Goal: Navigation & Orientation: Find specific page/section

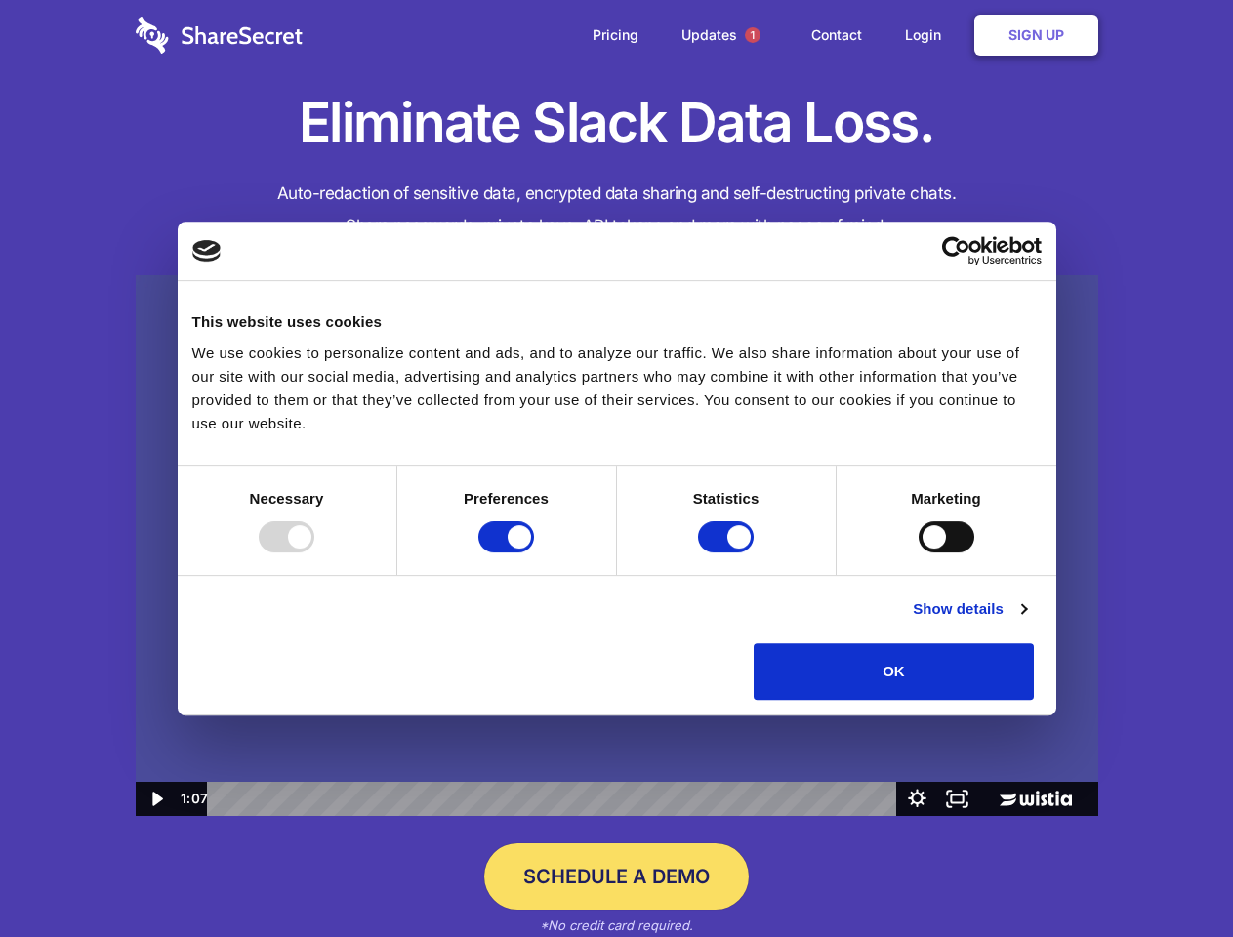
click at [616, 468] on img at bounding box center [617, 546] width 962 height 542
click at [314, 552] on div at bounding box center [287, 536] width 56 height 31
click at [534, 552] on input "Preferences" at bounding box center [506, 536] width 56 height 31
checkbox input "false"
click at [728, 552] on input "Statistics" at bounding box center [726, 536] width 56 height 31
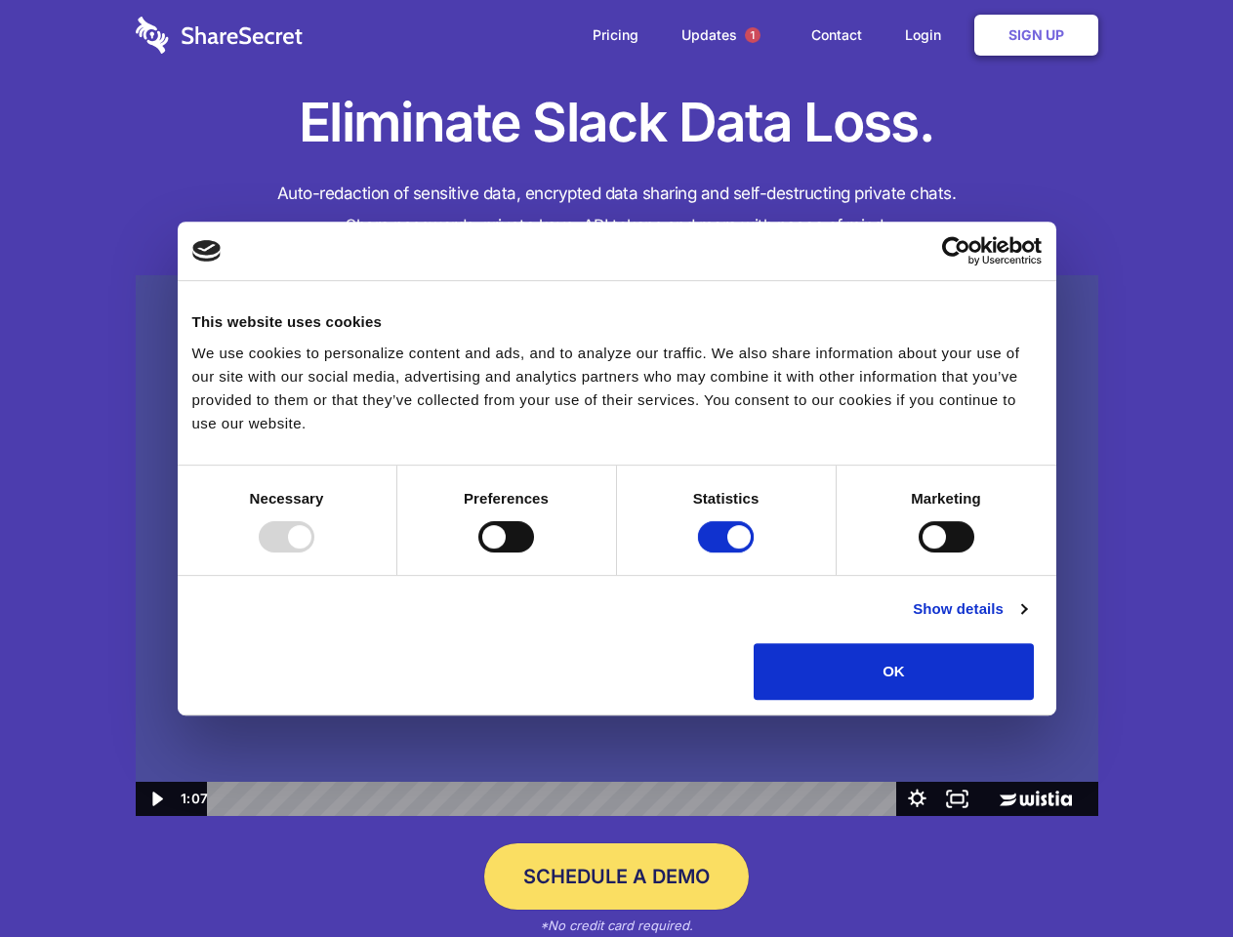
checkbox input "false"
click at [918, 552] on input "Marketing" at bounding box center [946, 536] width 56 height 31
checkbox input "true"
click at [1026, 621] on link "Show details" at bounding box center [968, 608] width 113 height 23
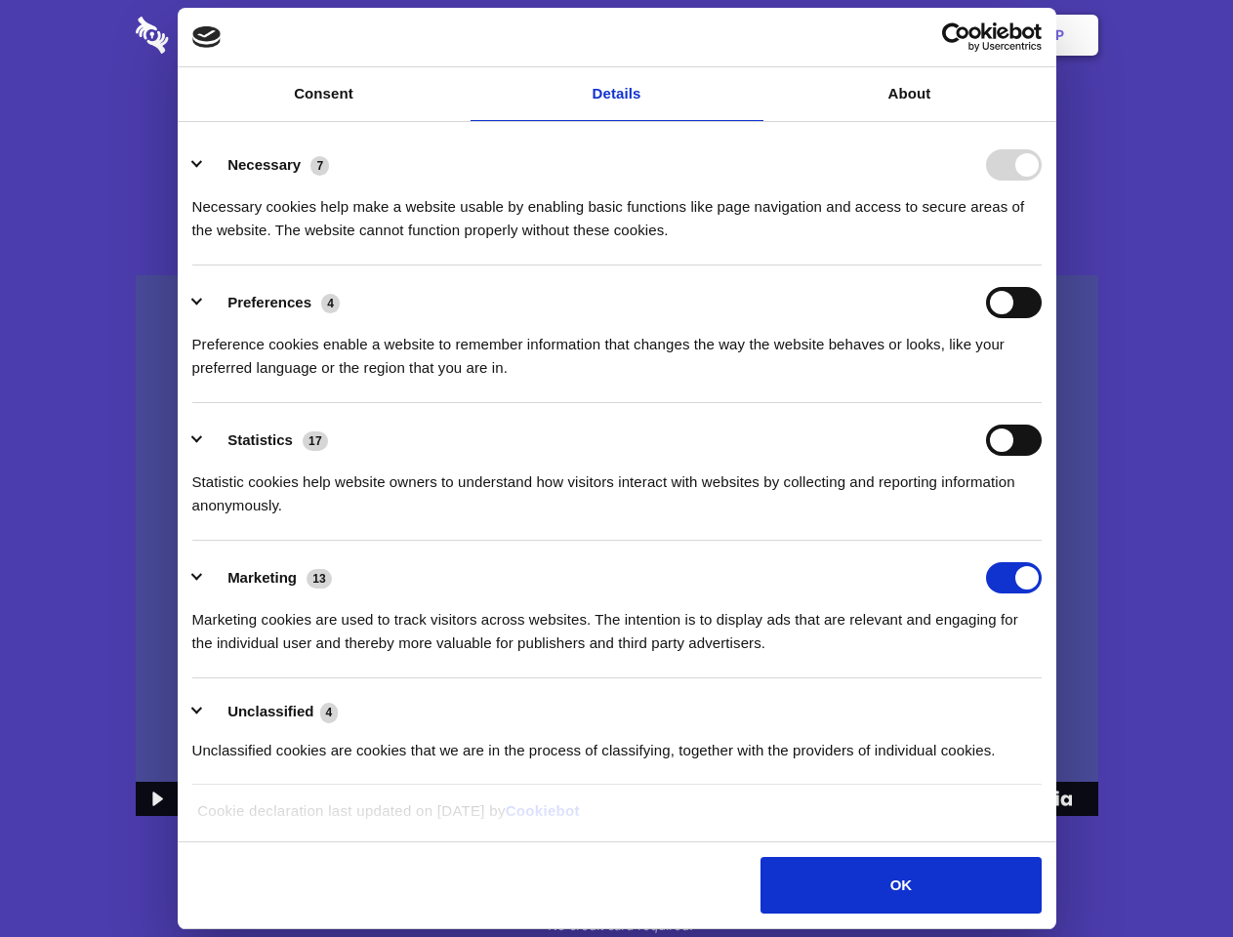
click at [1041, 265] on li "Necessary 7 Necessary cookies help make a website usable by enabling basic func…" at bounding box center [616, 197] width 849 height 138
click at [751, 35] on span "1" at bounding box center [753, 35] width 16 height 16
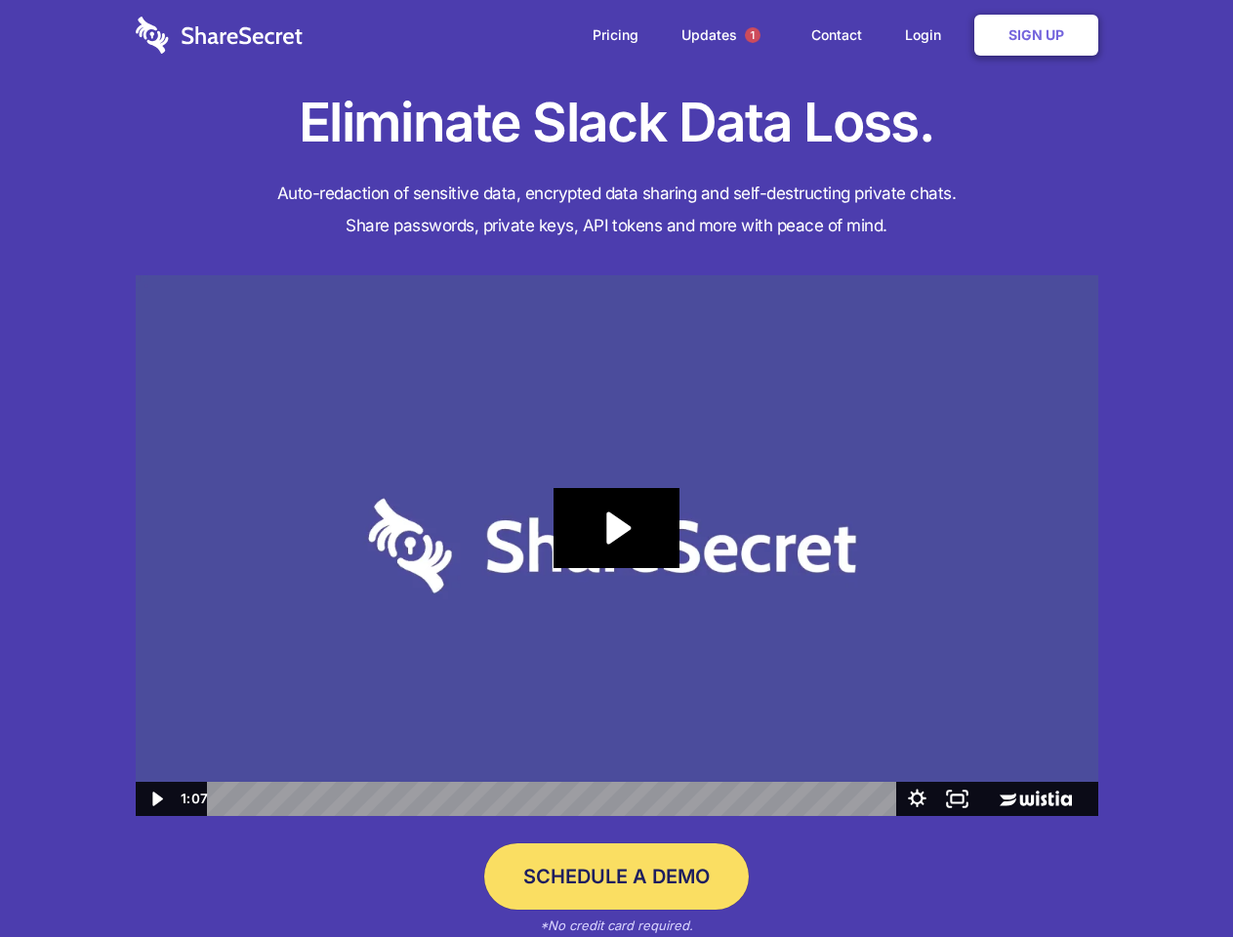
click at [617, 546] on icon "Play Video: Sharesecret Slack Extension" at bounding box center [615, 528] width 125 height 80
